Goal: Transaction & Acquisition: Purchase product/service

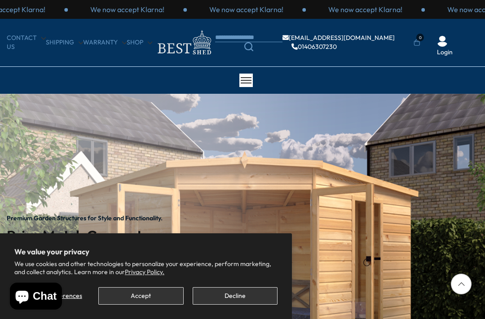
click at [155, 291] on button "Accept" at bounding box center [140, 296] width 85 height 18
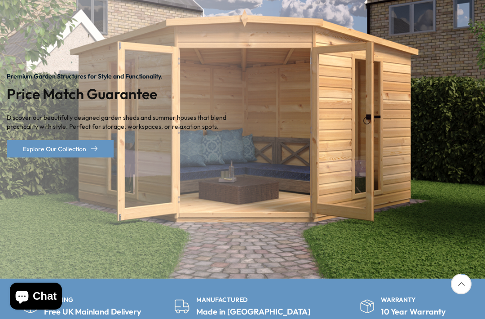
scroll to position [151, 0]
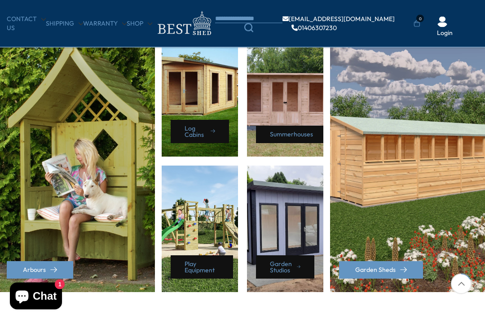
scroll to position [408, 0]
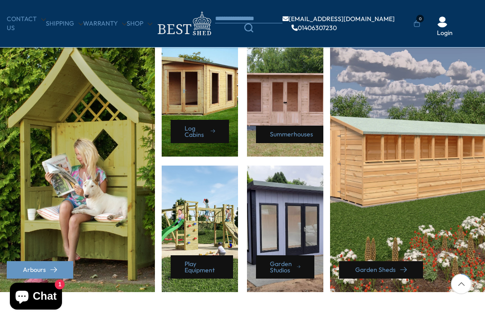
click at [387, 264] on link "Garden Sheds" at bounding box center [381, 270] width 84 height 18
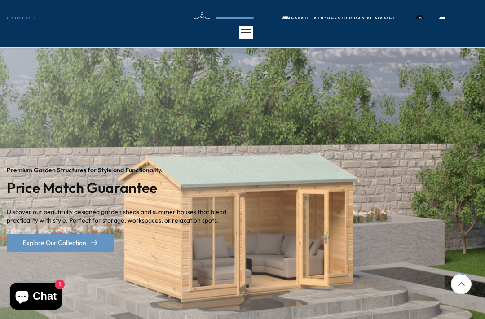
scroll to position [434, 0]
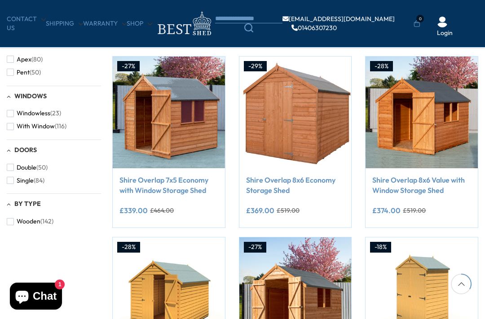
scroll to position [330, 0]
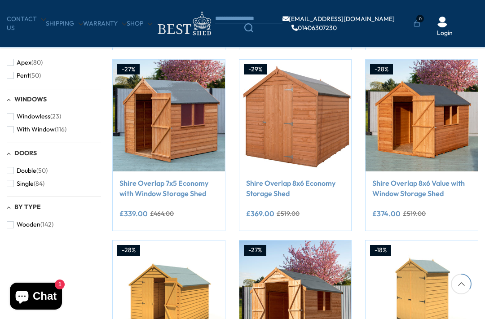
click at [442, 126] on img at bounding box center [422, 116] width 112 height 112
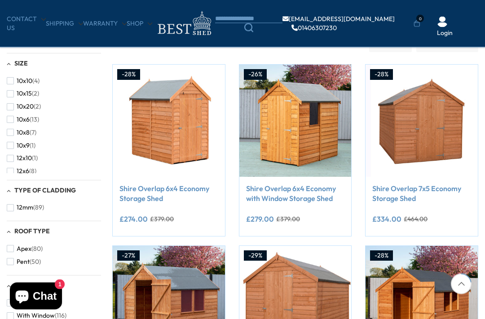
scroll to position [93, 0]
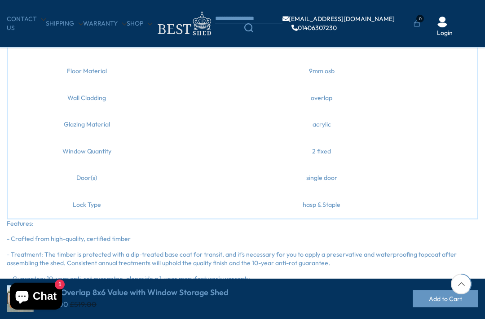
scroll to position [604, 0]
